Goal: Task Accomplishment & Management: Complete application form

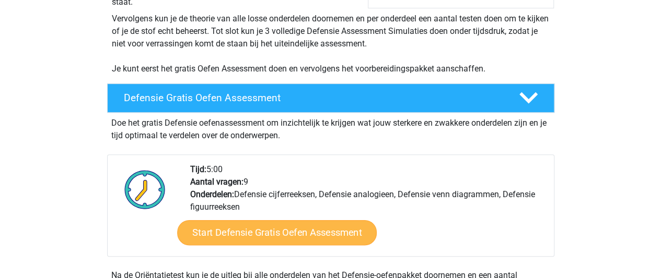
scroll to position [296, 0]
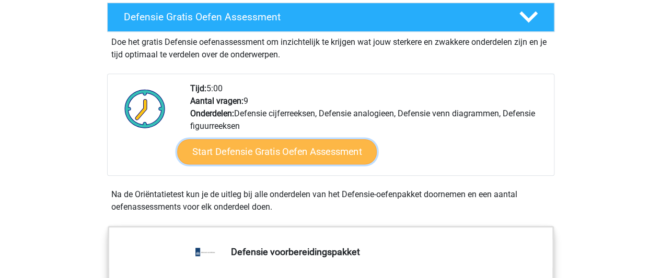
click at [293, 156] on link "Start Defensie Gratis Oefen Assessment" at bounding box center [277, 151] width 200 height 25
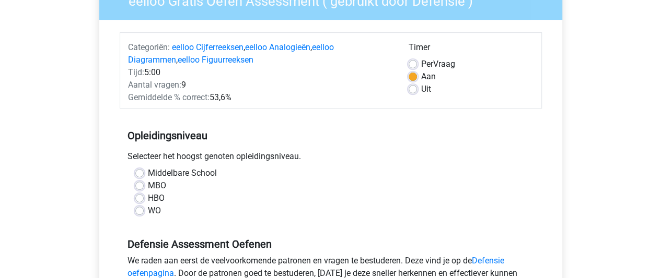
scroll to position [104, 0]
click at [148, 201] on label "HBO" at bounding box center [156, 198] width 17 height 13
click at [141, 201] on input "HBO" at bounding box center [139, 197] width 8 height 10
radio input "true"
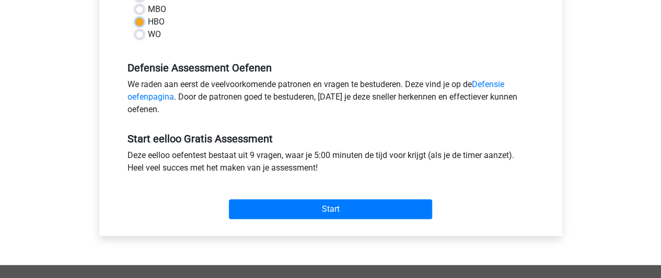
scroll to position [281, 0]
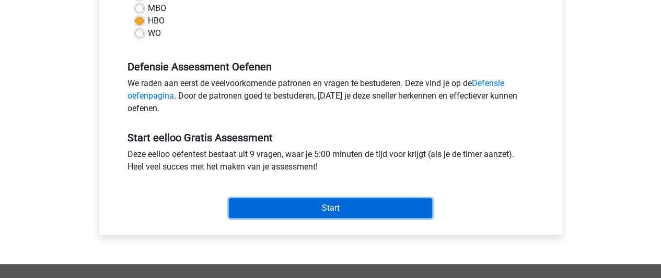
click at [296, 207] on input "Start" at bounding box center [330, 209] width 203 height 20
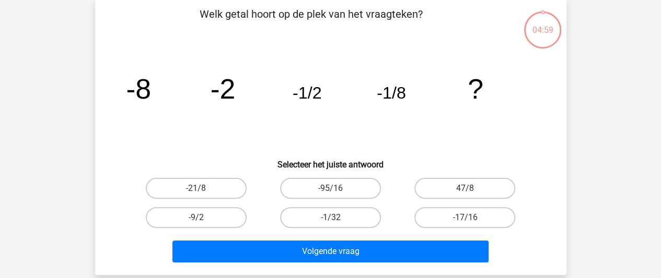
scroll to position [59, 0]
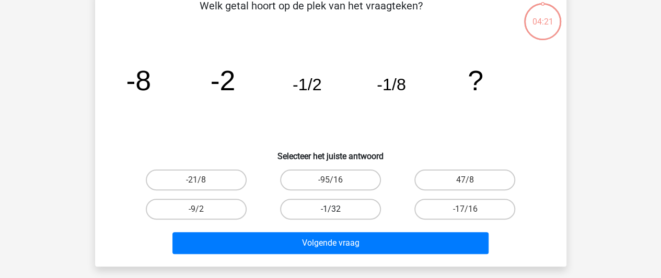
click at [332, 207] on label "-1/32" at bounding box center [330, 209] width 101 height 21
click at [332, 209] on input "-1/32" at bounding box center [333, 212] width 7 height 7
radio input "true"
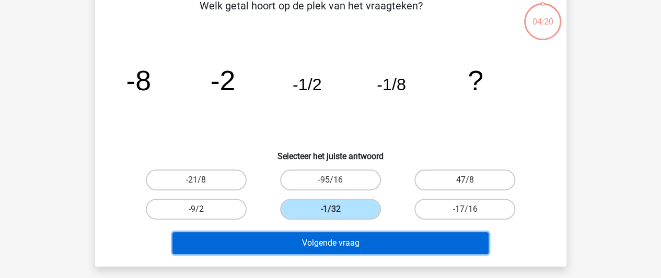
click at [342, 239] on button "Volgende vraag" at bounding box center [330, 243] width 316 height 22
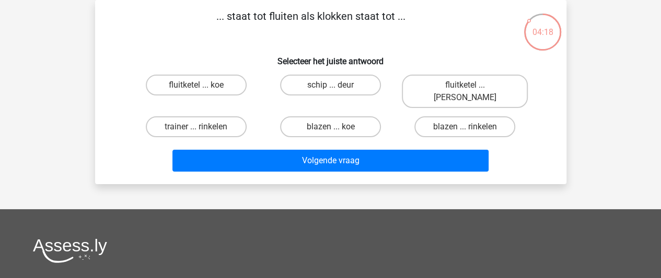
scroll to position [0, 0]
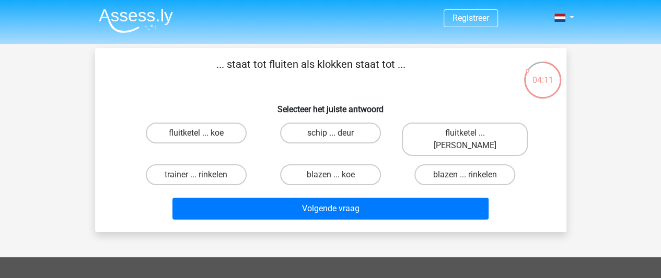
click at [465, 133] on input "fluitketel ... [PERSON_NAME]" at bounding box center [468, 136] width 7 height 7
radio input "true"
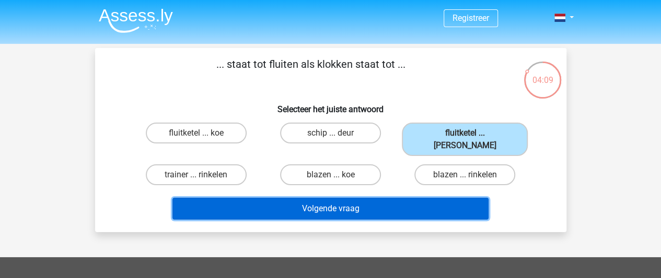
click at [344, 198] on button "Volgende vraag" at bounding box center [330, 209] width 316 height 22
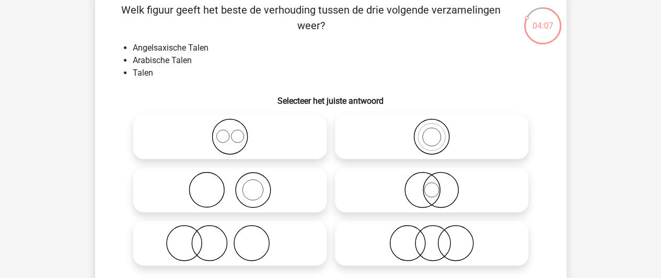
scroll to position [55, 0]
click at [235, 138] on icon at bounding box center [229, 136] width 185 height 37
click at [235, 131] on input "radio" at bounding box center [233, 127] width 7 height 7
radio input "true"
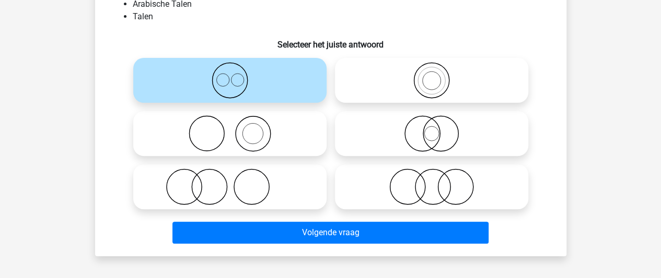
scroll to position [110, 0]
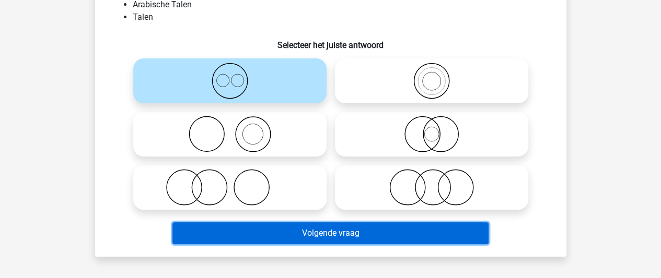
click at [299, 228] on button "Volgende vraag" at bounding box center [330, 234] width 316 height 22
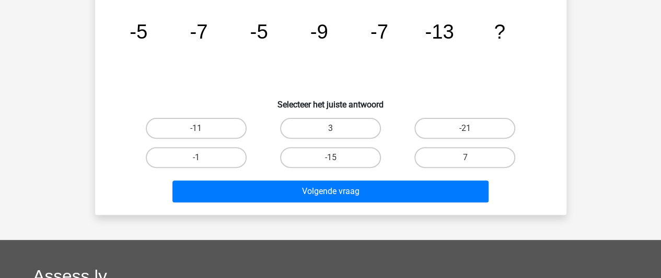
scroll to position [48, 0]
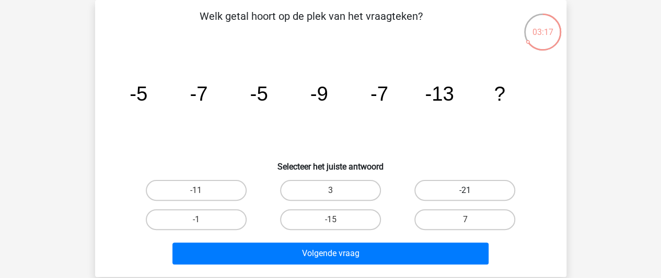
click at [477, 195] on label "-21" at bounding box center [464, 190] width 101 height 21
click at [472, 195] on input "-21" at bounding box center [468, 194] width 7 height 7
radio input "true"
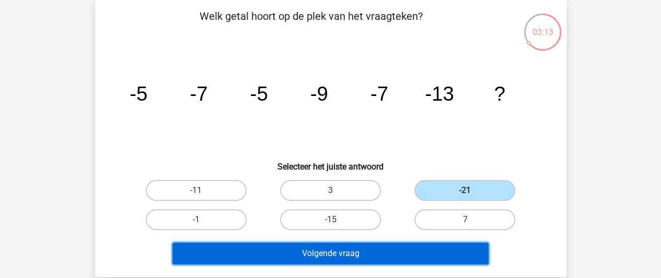
click at [353, 253] on button "Volgende vraag" at bounding box center [330, 254] width 316 height 22
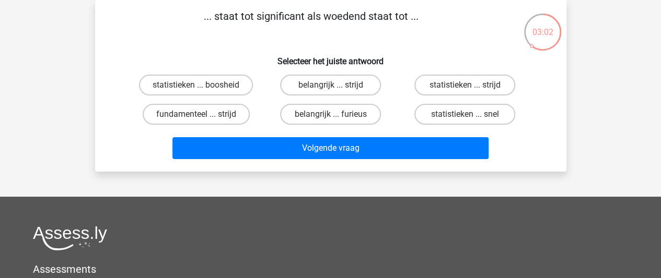
click at [332, 115] on input "belangrijk ... furieus" at bounding box center [333, 117] width 7 height 7
radio input "true"
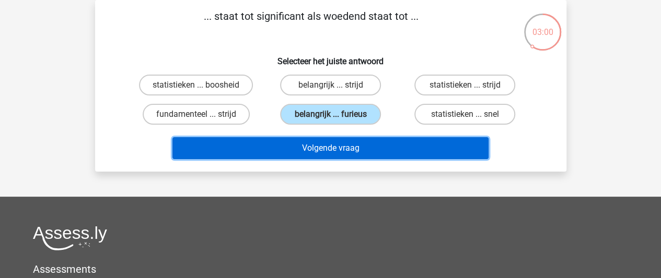
click at [334, 147] on button "Volgende vraag" at bounding box center [330, 148] width 316 height 22
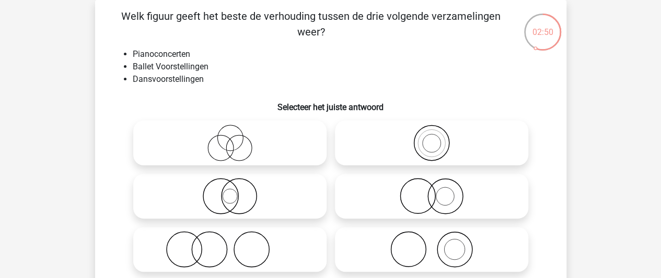
click at [236, 143] on icon at bounding box center [229, 143] width 185 height 37
click at [236, 138] on input "radio" at bounding box center [233, 134] width 7 height 7
radio input "true"
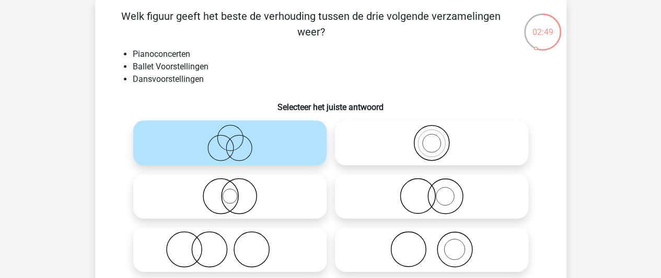
scroll to position [73, 0]
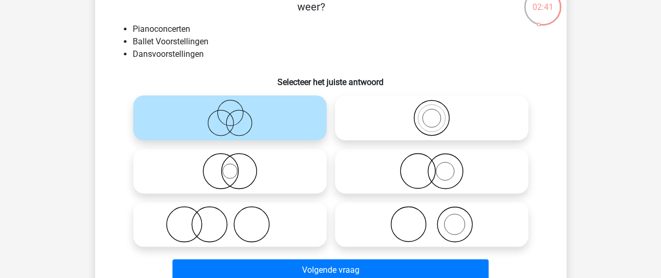
click at [431, 168] on icon at bounding box center [431, 171] width 185 height 37
click at [432, 166] on input "radio" at bounding box center [435, 162] width 7 height 7
radio input "true"
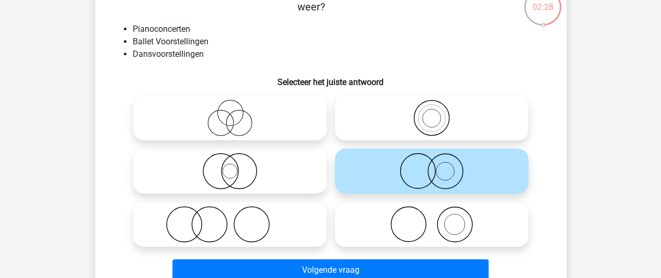
click at [239, 113] on icon at bounding box center [229, 118] width 185 height 37
click at [237, 113] on input "radio" at bounding box center [233, 109] width 7 height 7
radio input "true"
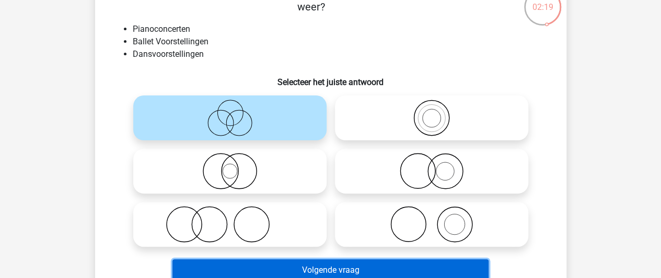
click at [404, 271] on button "Volgende vraag" at bounding box center [330, 271] width 316 height 22
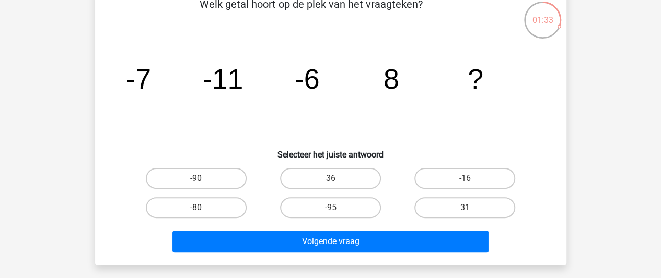
scroll to position [61, 0]
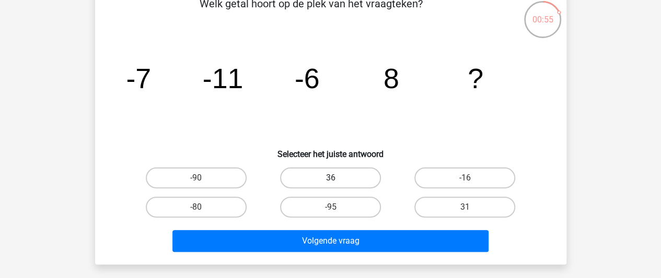
click at [358, 175] on label "36" at bounding box center [330, 178] width 101 height 21
click at [337, 178] on input "36" at bounding box center [333, 181] width 7 height 7
radio input "true"
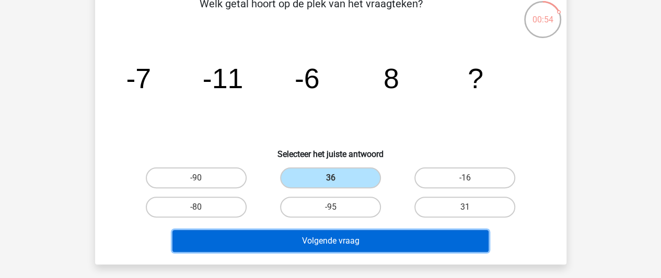
click at [371, 244] on button "Volgende vraag" at bounding box center [330, 241] width 316 height 22
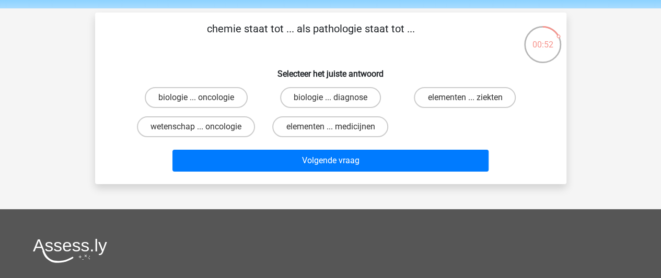
scroll to position [25, 0]
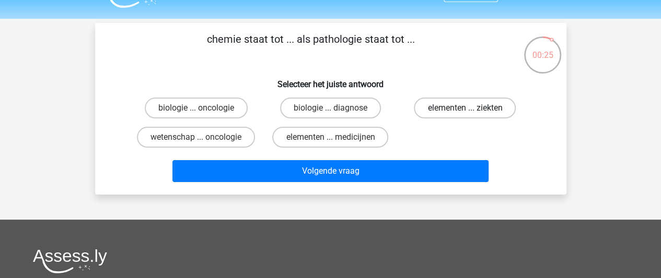
click at [447, 106] on label "elementen ... ziekten" at bounding box center [465, 108] width 102 height 21
click at [465, 108] on input "elementen ... ziekten" at bounding box center [468, 111] width 7 height 7
radio input "true"
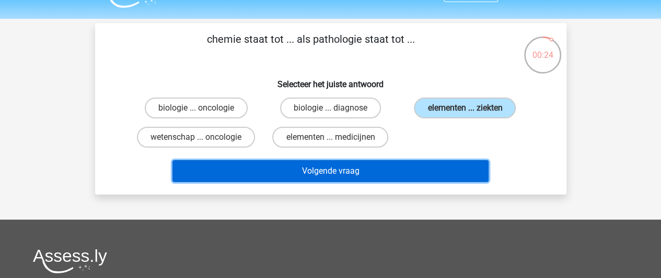
click at [373, 167] on button "Volgende vraag" at bounding box center [330, 171] width 316 height 22
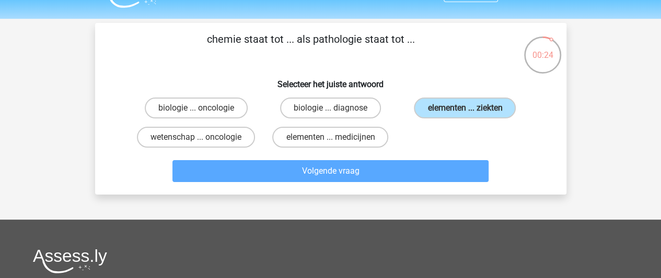
scroll to position [48, 0]
